Goal: Information Seeking & Learning: Understand process/instructions

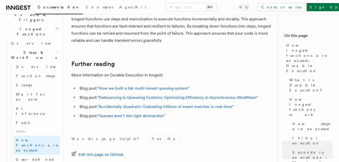
scroll to position [171, 0]
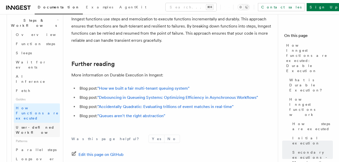
click at [44, 126] on span "User-defined Workflows" at bounding box center [39, 130] width 46 height 9
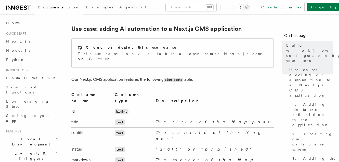
scroll to position [222, 0]
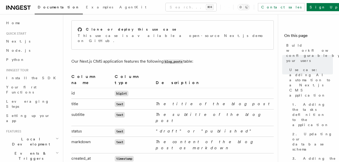
scroll to position [240, 0]
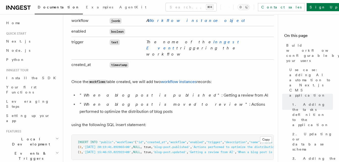
scroll to position [951, 0]
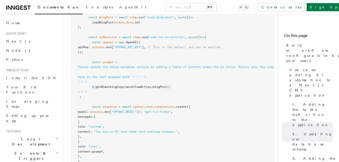
scroll to position [1892, 0]
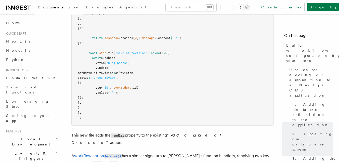
scroll to position [2029, 0]
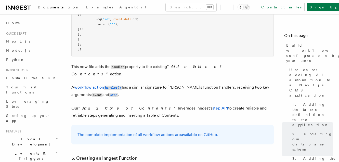
scroll to position [2107, 0]
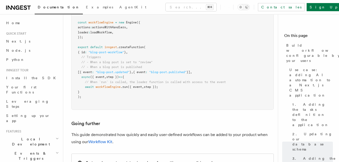
scroll to position [2343, 0]
